Goal: Navigation & Orientation: Find specific page/section

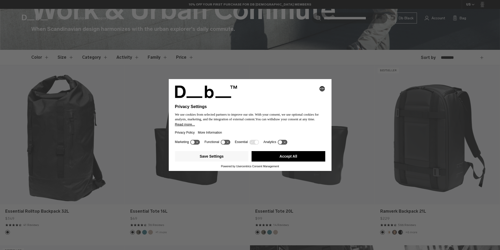
click at [274, 160] on button "Accept All" at bounding box center [289, 156] width 74 height 10
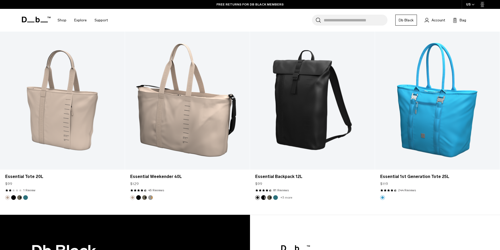
scroll to position [880, 0]
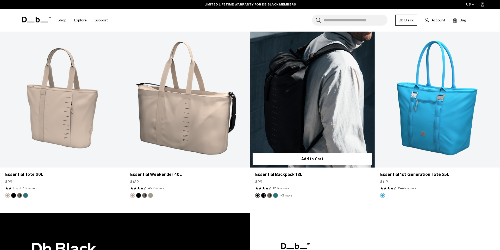
click at [277, 194] on button "Midnight Teal" at bounding box center [275, 195] width 5 height 5
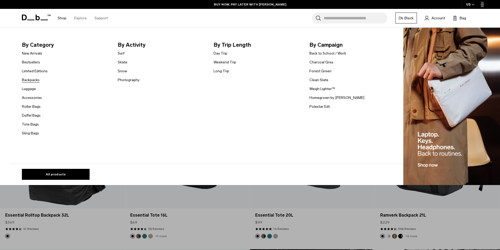
scroll to position [115, 0]
click at [32, 98] on link "Accessories" at bounding box center [32, 97] width 20 height 5
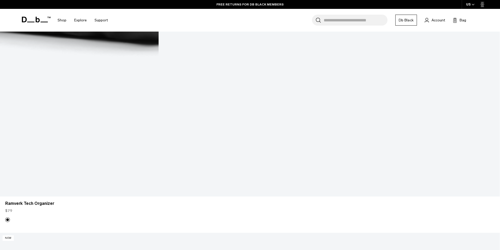
scroll to position [868, 0]
